Goal: Task Accomplishment & Management: Manage account settings

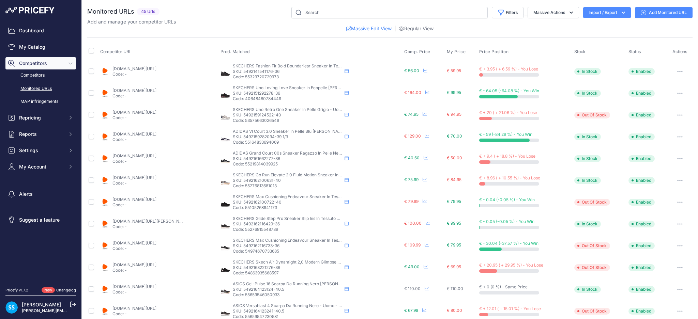
click at [50, 239] on link "[PERSON_NAME]" at bounding box center [41, 305] width 39 height 6
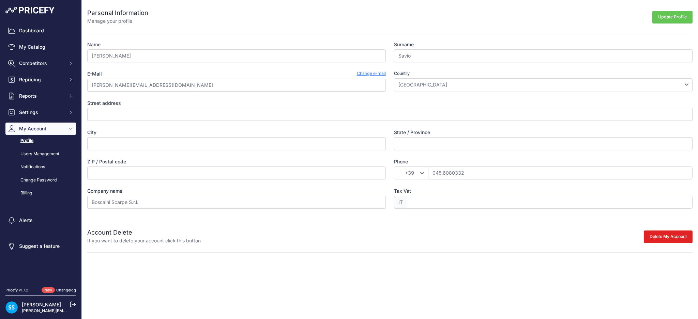
click at [365, 75] on link "Change e-mail" at bounding box center [371, 74] width 29 height 7
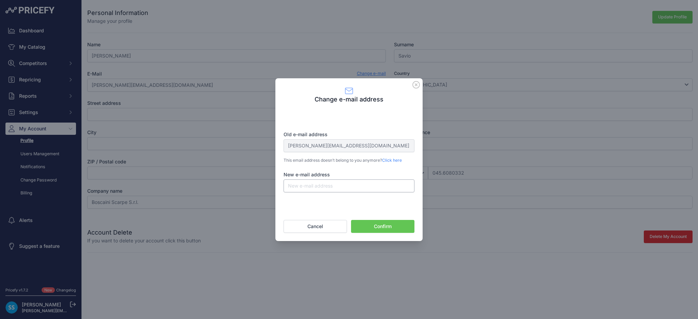
click at [338, 183] on input "New e-mail address" at bounding box center [348, 185] width 131 height 13
paste input "adriano@boscainiscarpe.it"
type input "adriano@boscainiscarpe.it"
click at [370, 226] on button "Confirm" at bounding box center [382, 226] width 63 height 13
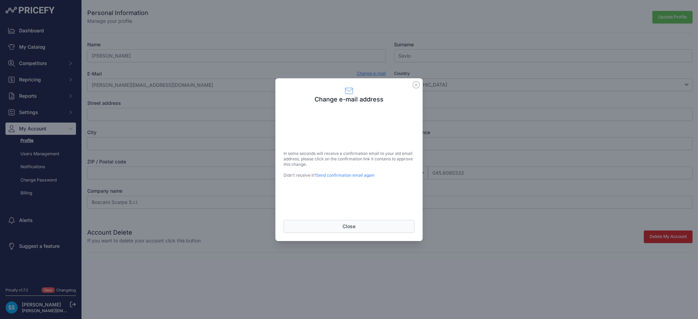
click at [366, 231] on button "Close" at bounding box center [348, 226] width 131 height 13
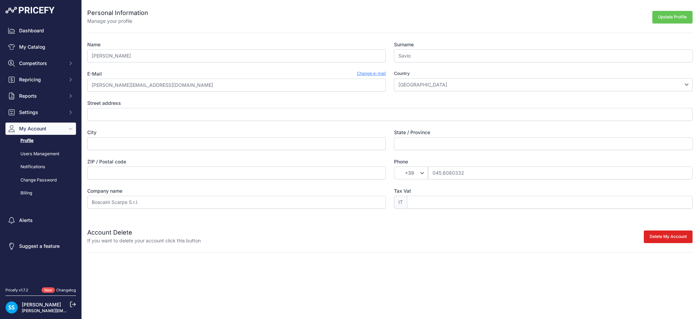
click at [45, 307] on link "[PERSON_NAME]" at bounding box center [41, 305] width 39 height 6
click at [60, 35] on link "Dashboard" at bounding box center [40, 31] width 71 height 12
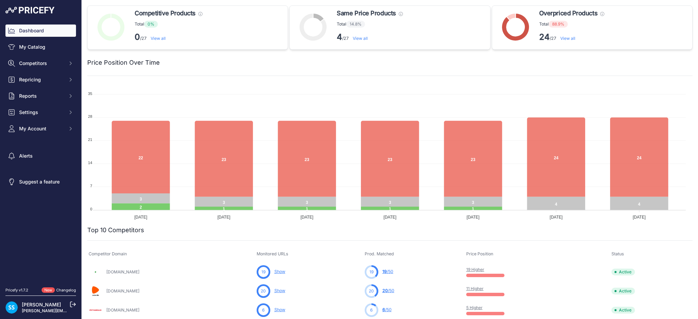
click at [73, 307] on icon at bounding box center [73, 304] width 6 height 6
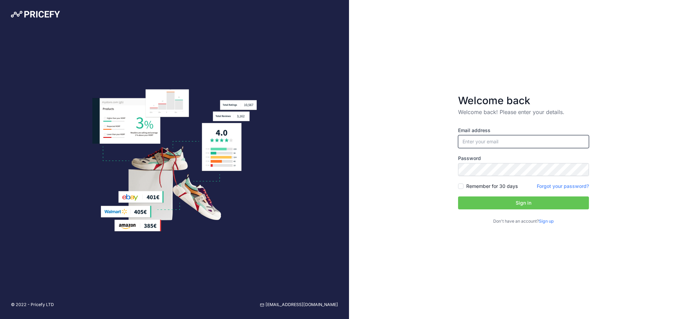
type input "[PERSON_NAME][EMAIL_ADDRESS][DOMAIN_NAME]"
click at [535, 208] on button "Sign in" at bounding box center [523, 203] width 131 height 13
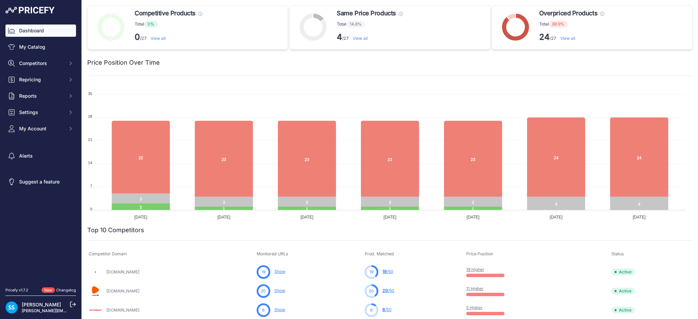
click at [25, 308] on link "[PERSON_NAME][EMAIL_ADDRESS][DOMAIN_NAME]" at bounding box center [74, 310] width 105 height 5
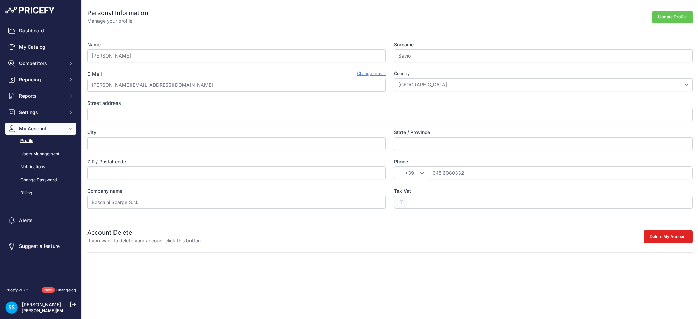
click at [363, 74] on link "Change e-mail" at bounding box center [371, 74] width 29 height 7
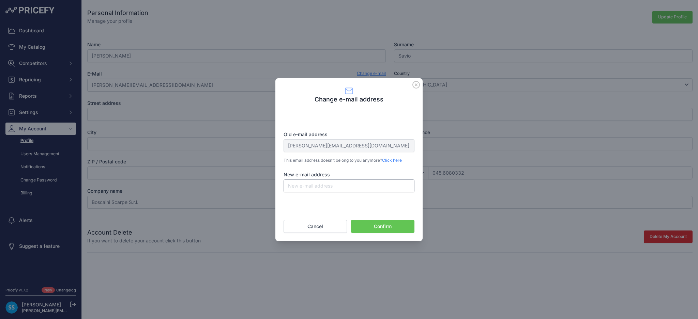
paste input "adriano@boscainiscarpe.it"
type input "adriano@boscainiscarpe.it"
click at [373, 229] on button "Confirm" at bounding box center [382, 226] width 63 height 13
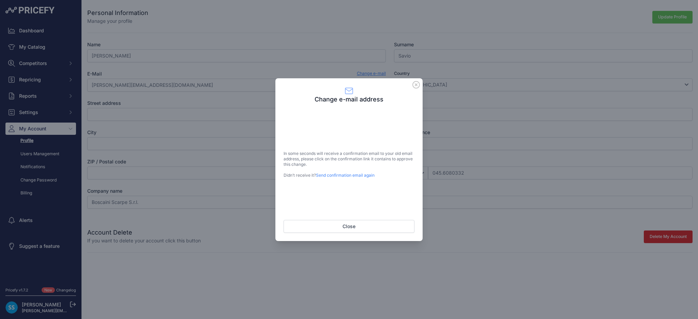
click at [357, 228] on button "Close" at bounding box center [348, 226] width 131 height 13
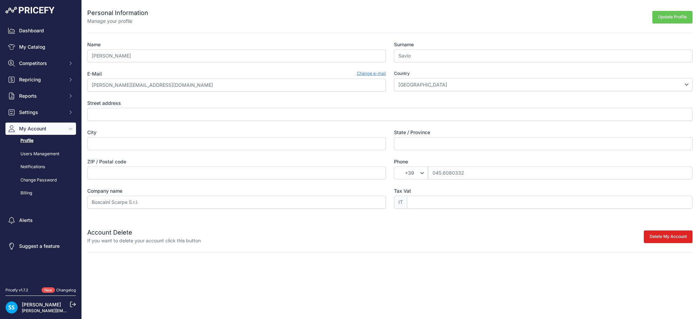
click at [73, 303] on icon at bounding box center [73, 304] width 6 height 6
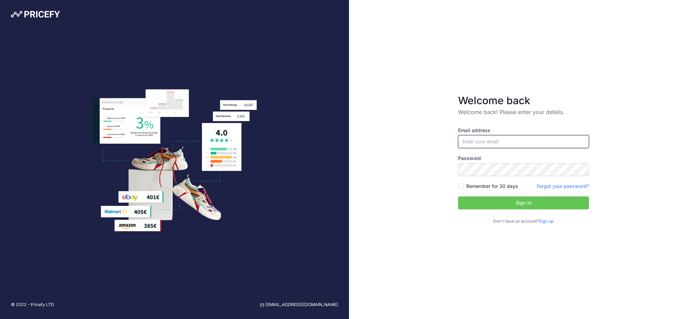
type input "[PERSON_NAME][EMAIL_ADDRESS][DOMAIN_NAME]"
click at [555, 204] on button "Sign in" at bounding box center [523, 203] width 131 height 13
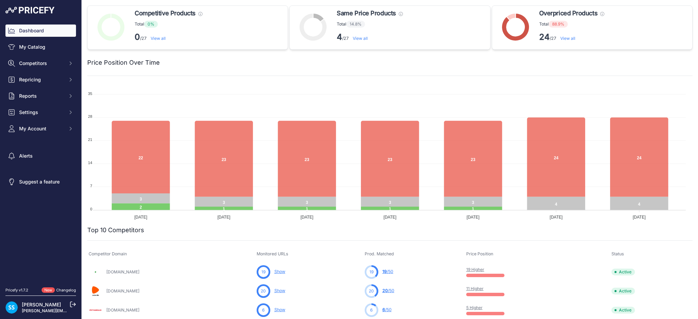
click at [41, 310] on link "[PERSON_NAME][EMAIL_ADDRESS][DOMAIN_NAME]" at bounding box center [74, 310] width 105 height 5
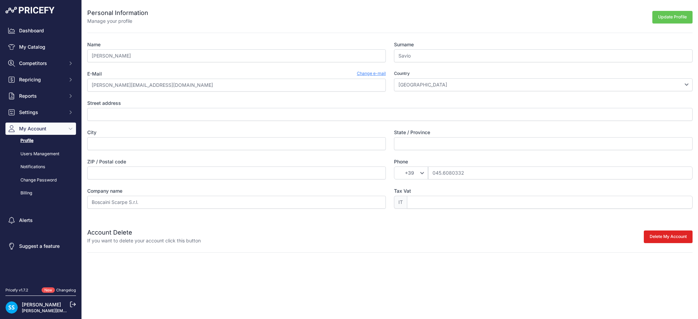
click at [360, 71] on link "Change e-mail" at bounding box center [371, 74] width 29 height 7
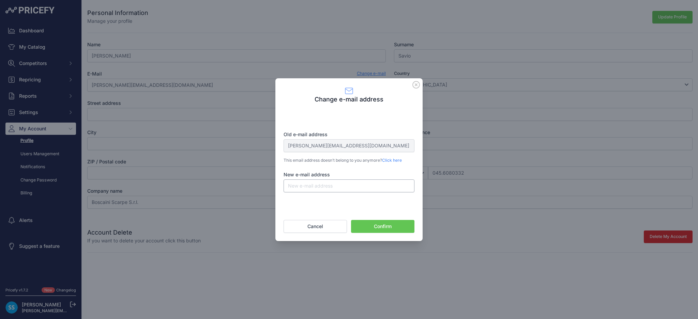
paste input "[PERSON_NAME][EMAIL_ADDRESS][DOMAIN_NAME]"
type input "adriano@boscainiscarpe.it"
click at [377, 222] on button "Confirm" at bounding box center [382, 226] width 63 height 13
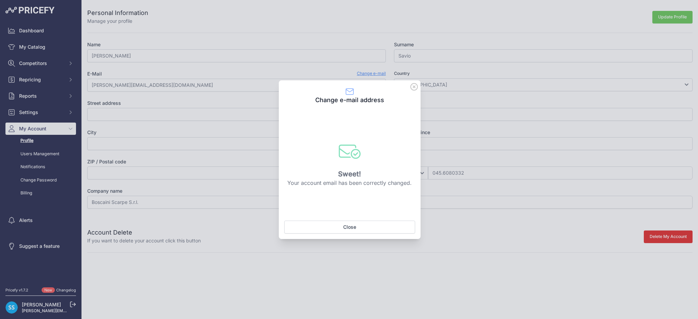
click at [340, 227] on button "Close" at bounding box center [349, 227] width 131 height 13
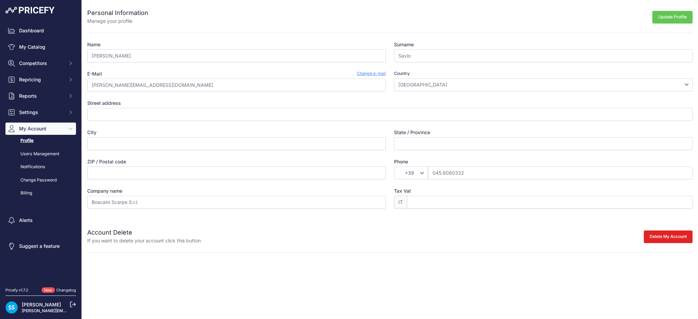
click at [74, 303] on icon at bounding box center [73, 304] width 6 height 6
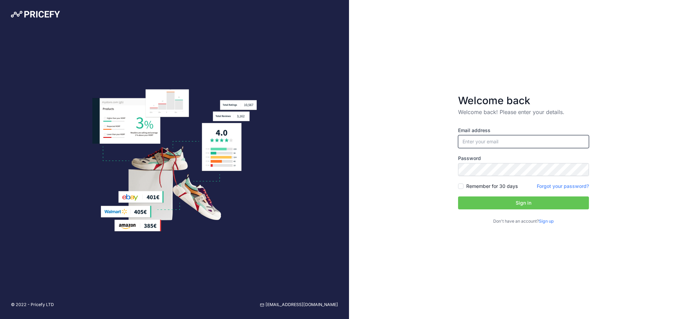
type input "[PERSON_NAME][EMAIL_ADDRESS][DOMAIN_NAME]"
click at [515, 206] on button "Sign in" at bounding box center [523, 203] width 131 height 13
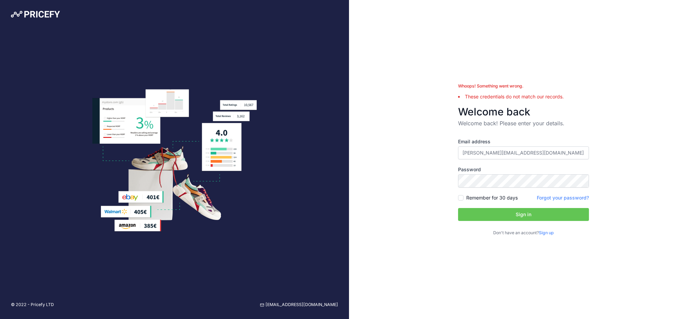
click at [550, 233] on link "Sign up" at bounding box center [545, 232] width 15 height 5
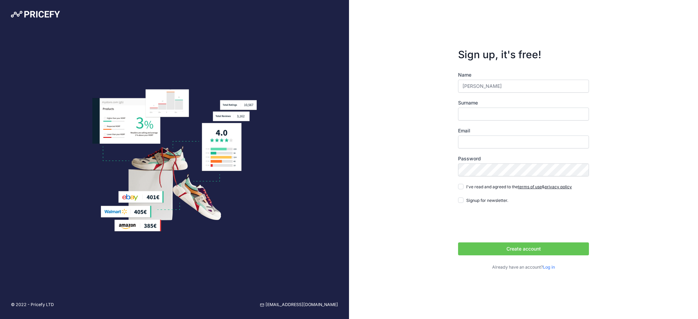
type input "[PERSON_NAME]"
type input "Savio"
type input "[PERSON_NAME][EMAIL_ADDRESS][DOMAIN_NAME]"
click at [462, 188] on input "I've read and agreed to the terms of use & privacy policy" at bounding box center [460, 186] width 5 height 5
checkbox input "true"
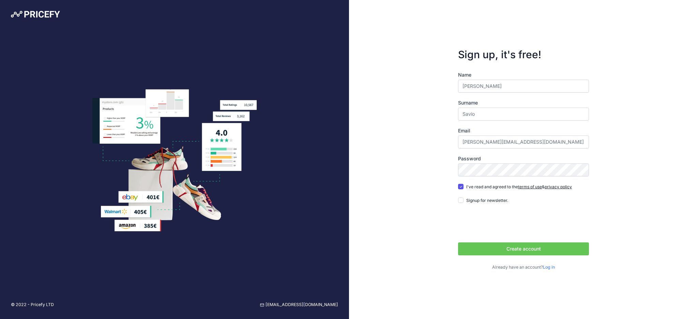
click at [475, 247] on button "Create account" at bounding box center [523, 249] width 131 height 13
